Goal: Task Accomplishment & Management: Manage account settings

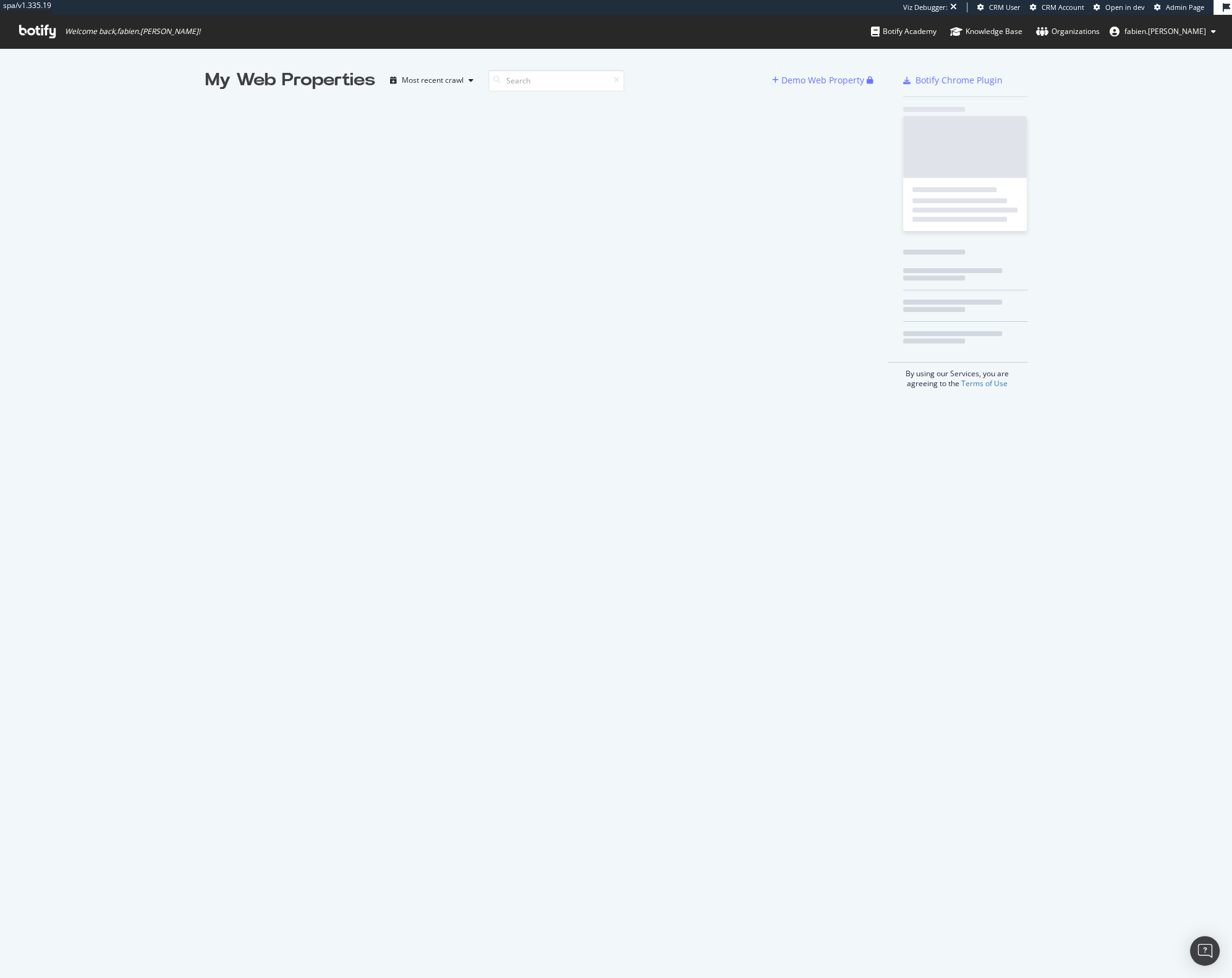
scroll to position [971, 1216]
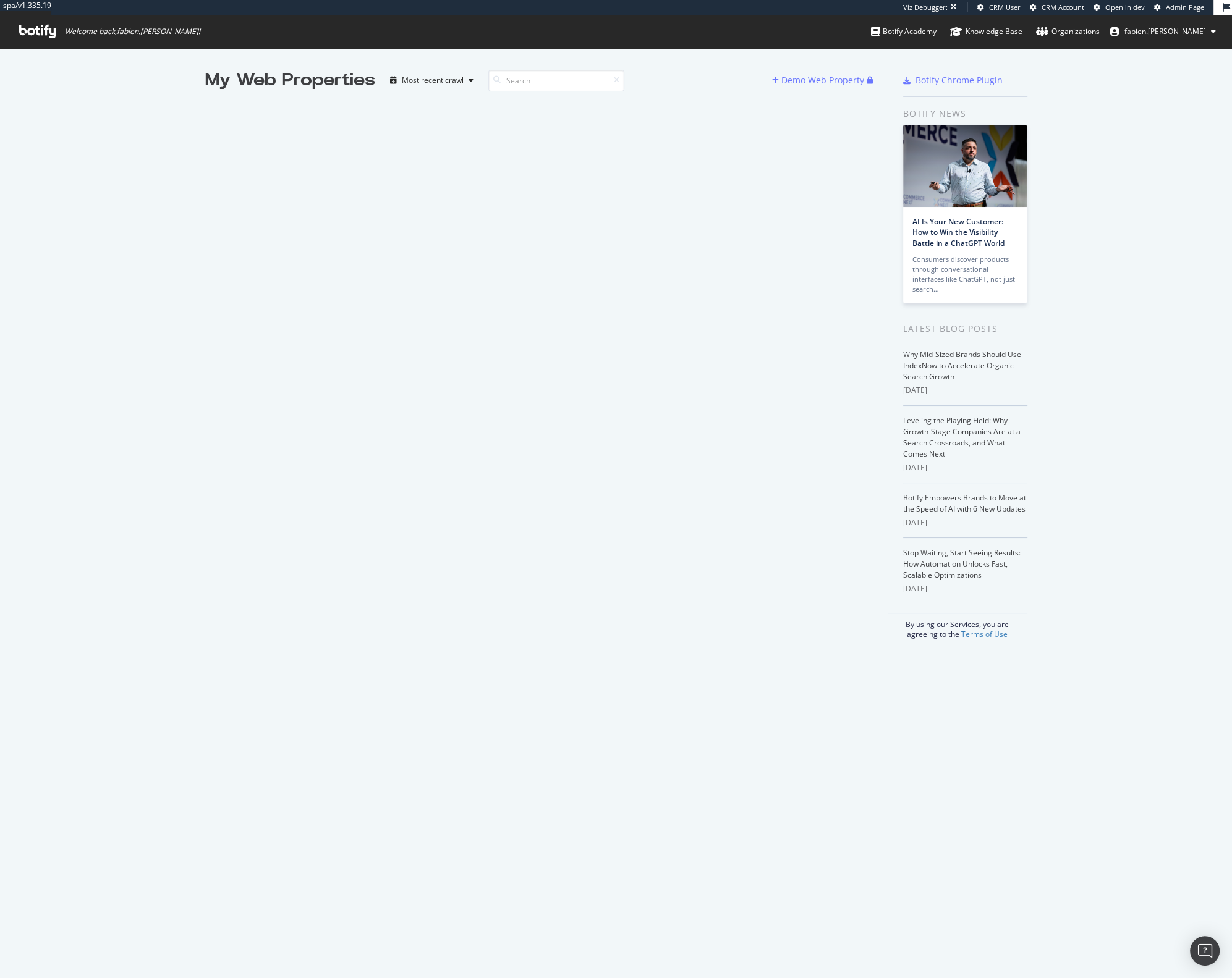
click at [1196, 31] on span "fabien.[PERSON_NAME]" at bounding box center [1165, 31] width 82 height 10
click at [1149, 53] on link "Edit Profile" at bounding box center [1153, 58] width 143 height 18
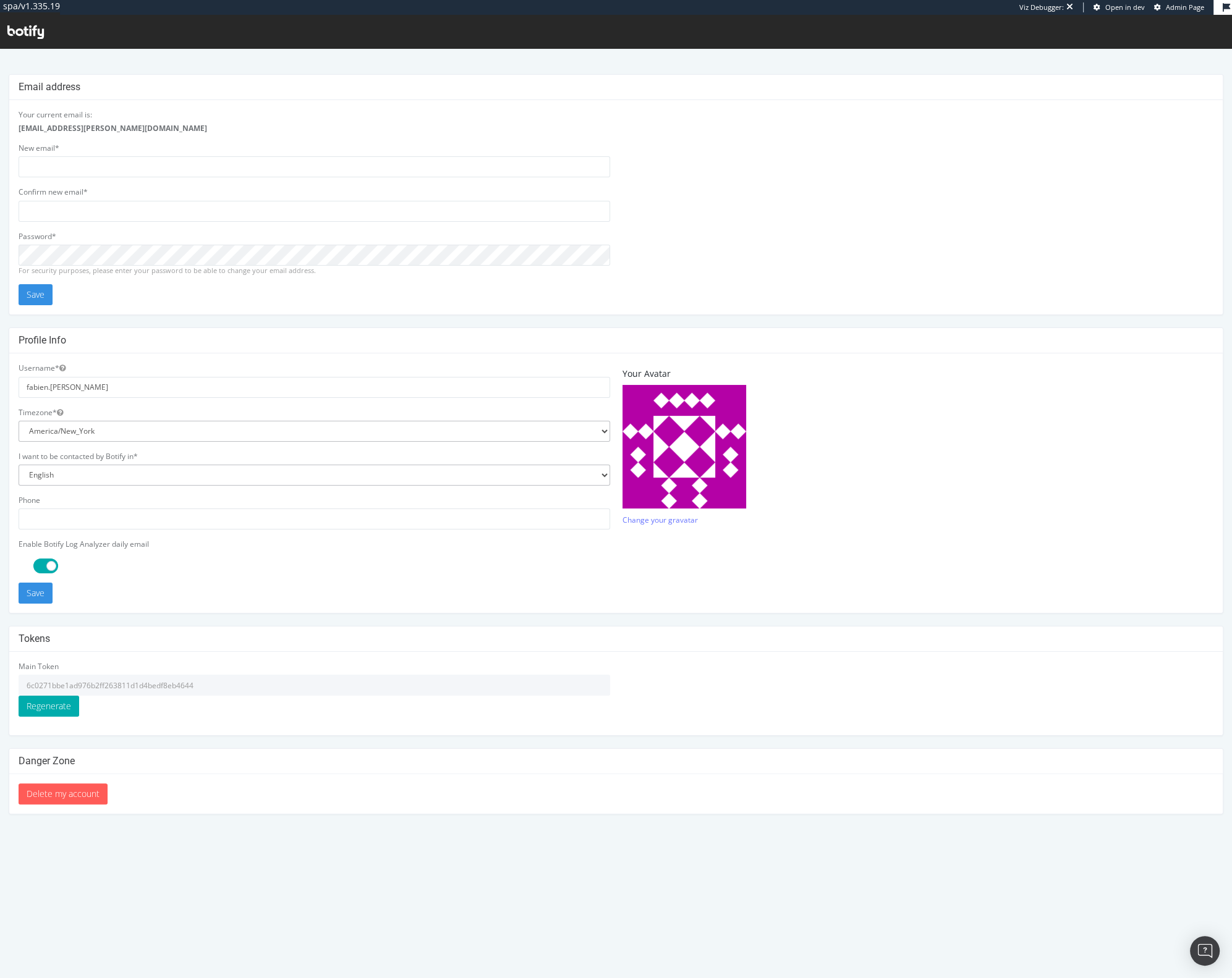
click at [108, 684] on input "6c0271bbe1ad976b2ff263811d1d4bedf8eb4644" at bounding box center [313, 685] width 591 height 21
click at [108, 684] on input "6c0271bbe1ad976b2ff263811d1d4bedf8eb4644" at bounding box center [313, 685] width 591 height 21
